Goal: Task Accomplishment & Management: Use online tool/utility

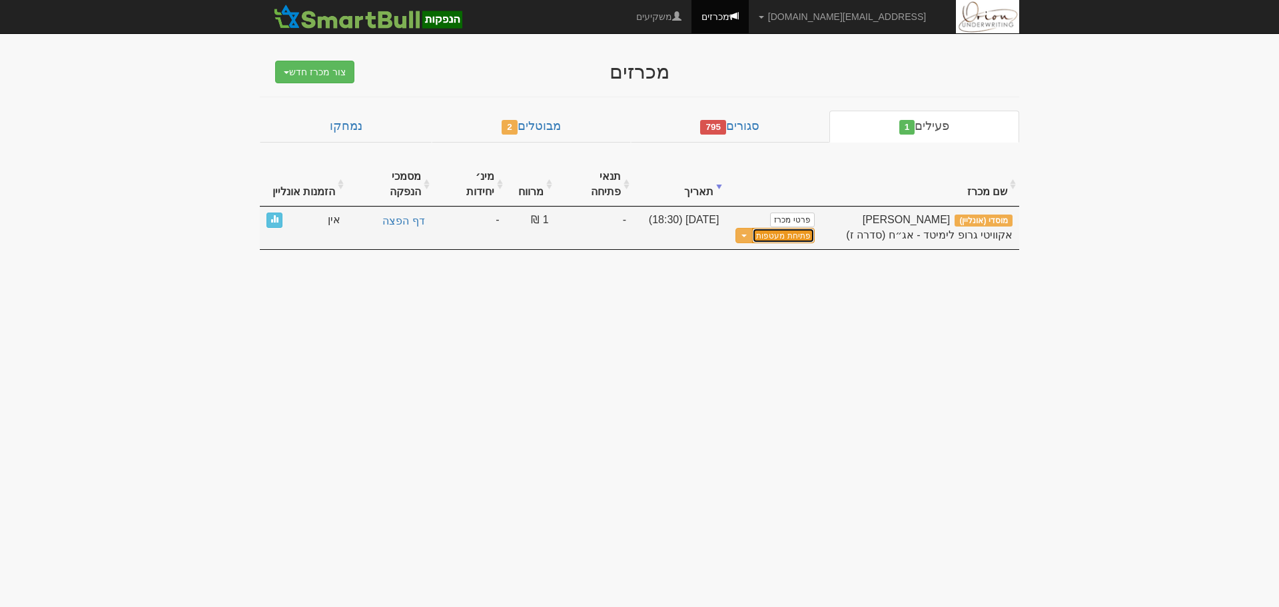
drag, startPoint x: 0, startPoint y: 0, endPoint x: 786, endPoint y: 218, distance: 815.3
click at [786, 228] on button "פתיחת מעטפות" at bounding box center [783, 235] width 62 height 15
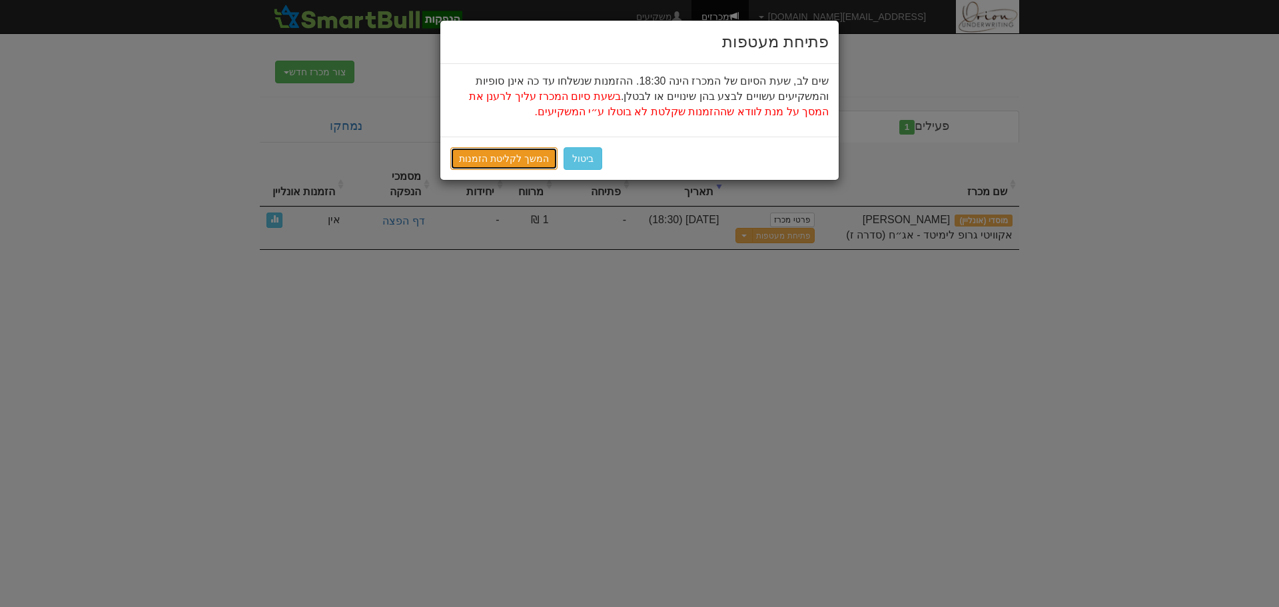
click at [496, 158] on link "המשך לקליטת הזמנות" at bounding box center [503, 158] width 107 height 23
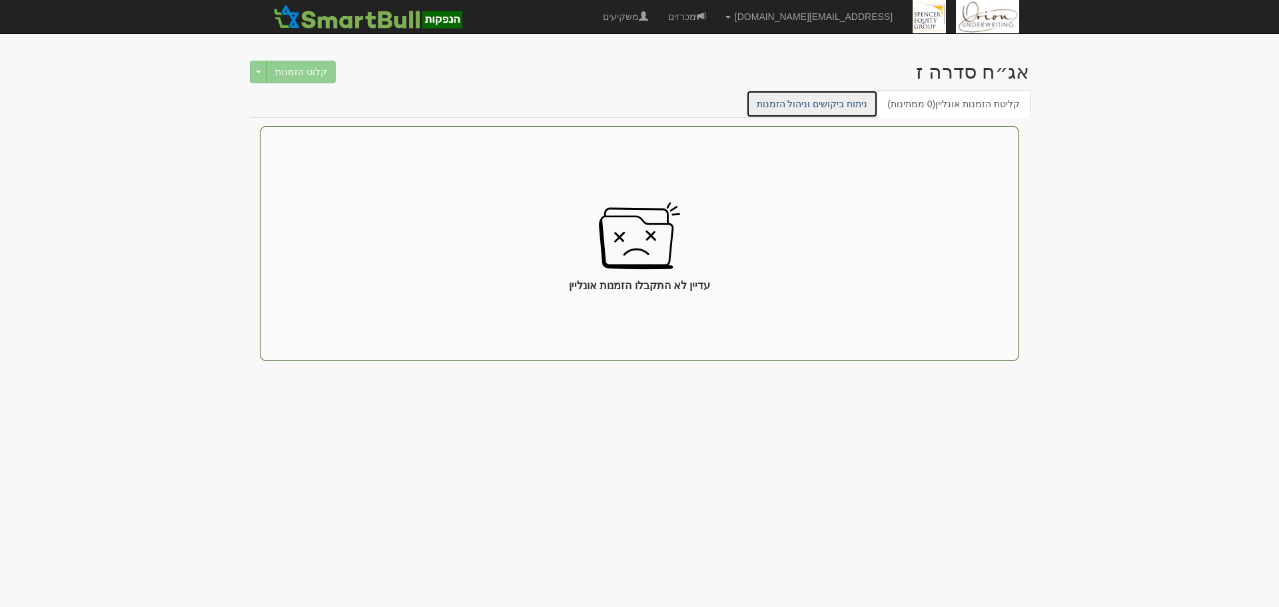
click at [799, 102] on link "ניתוח ביקושים וניהול הזמנות" at bounding box center [812, 104] width 133 height 28
